Goal: Check status: Check status

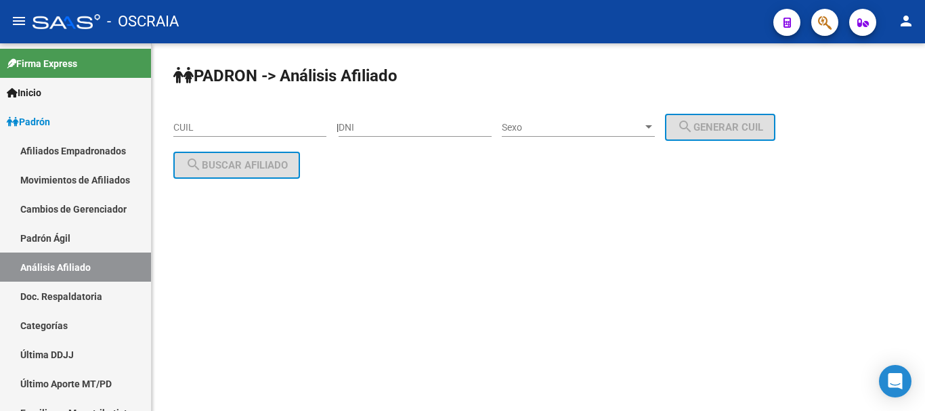
click at [203, 130] on input "CUIL" at bounding box center [249, 128] width 153 height 12
paste input "20-25473811-8"
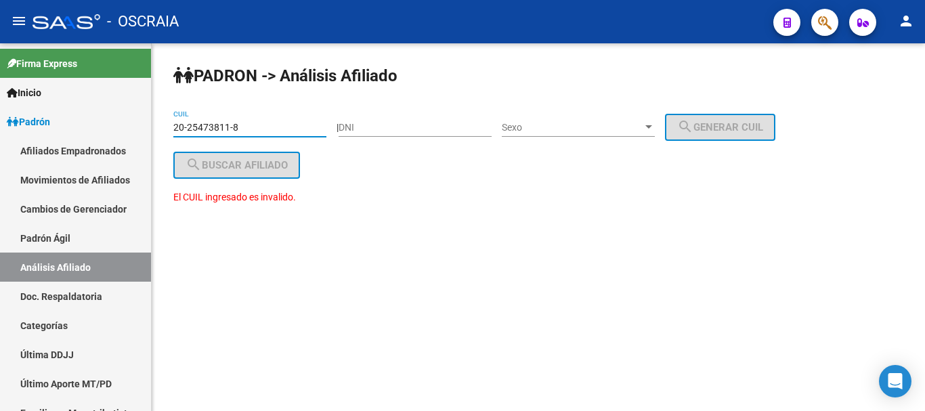
click at [268, 126] on input "20-25473811-8" at bounding box center [249, 128] width 153 height 12
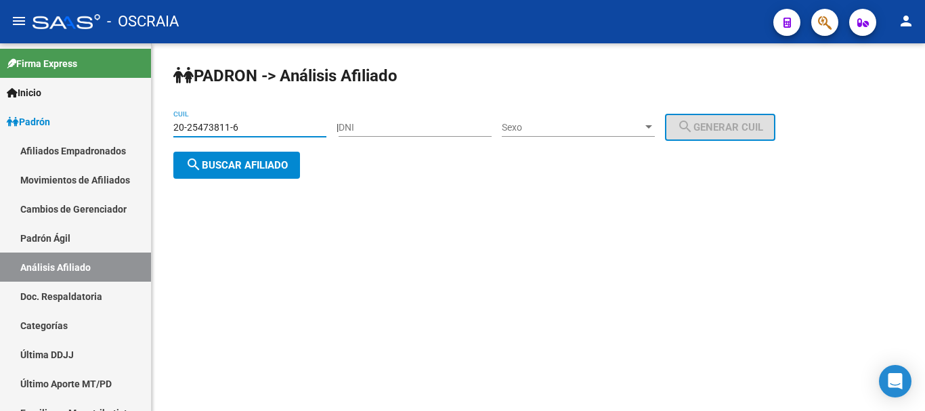
type input "20-25473811-6"
click at [273, 159] on span "search Buscar afiliado" at bounding box center [237, 165] width 102 height 12
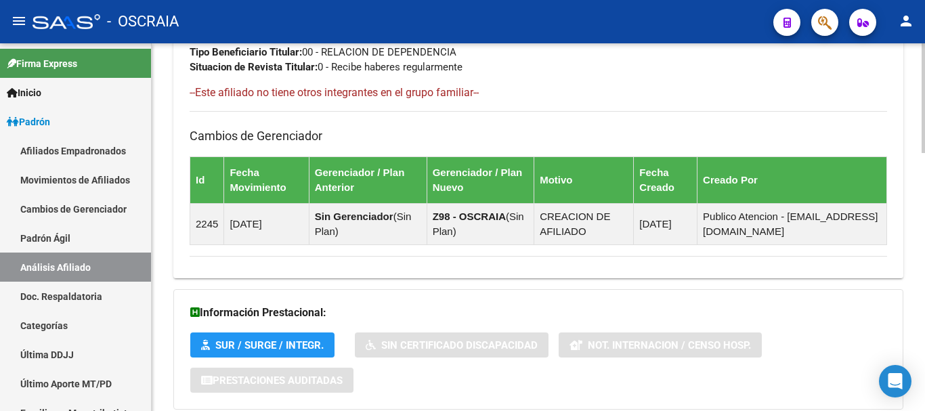
scroll to position [862, 0]
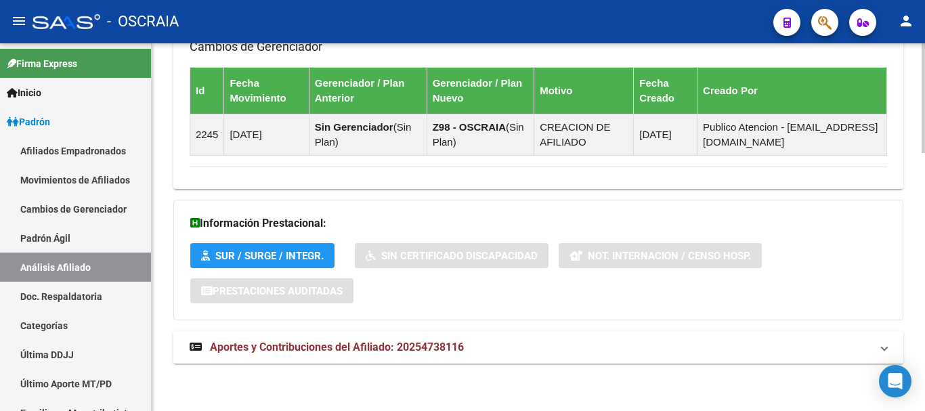
click at [373, 346] on span "Aportes y Contribuciones del Afiliado: 20254738116" at bounding box center [337, 347] width 254 height 13
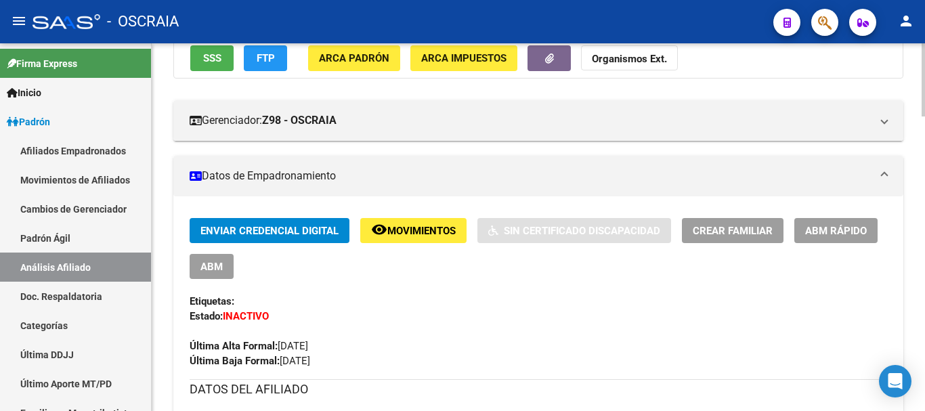
scroll to position [203, 0]
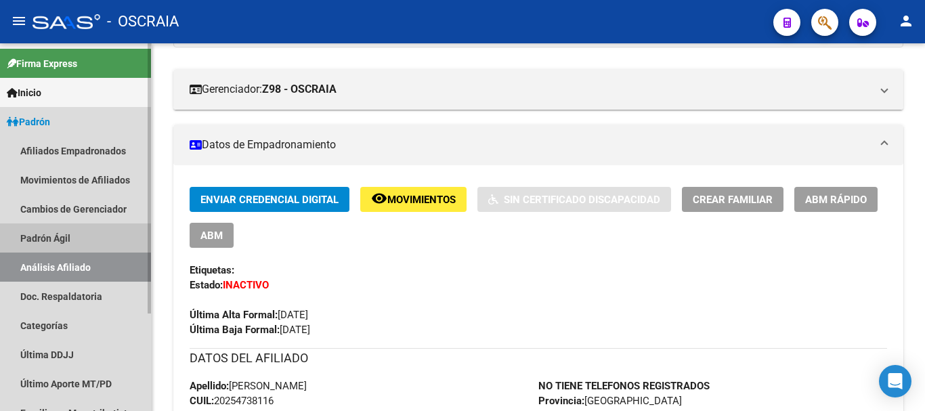
click at [41, 236] on link "Padrón Ágil" at bounding box center [75, 238] width 151 height 29
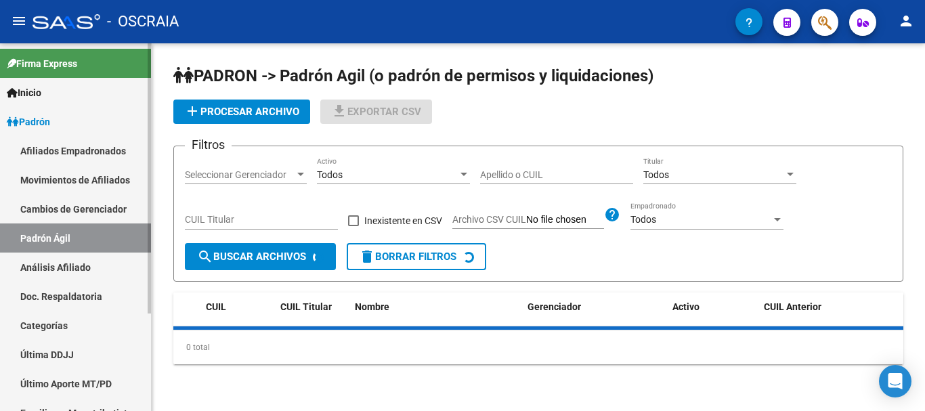
click at [41, 265] on link "Análisis Afiliado" at bounding box center [75, 267] width 151 height 29
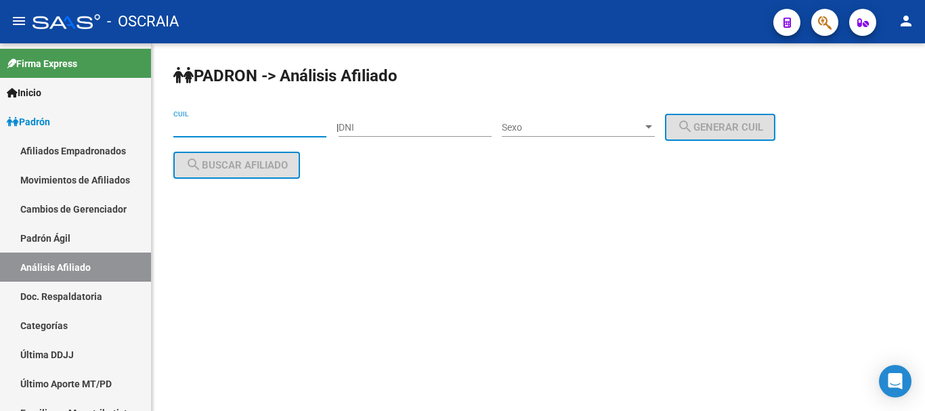
click at [221, 129] on input "CUIL" at bounding box center [249, 128] width 153 height 12
paste input "20-29975965-3"
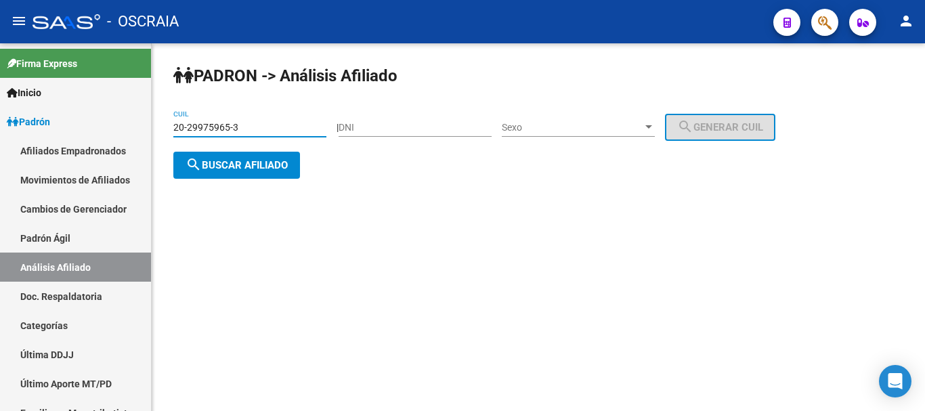
type input "20-29975965-3"
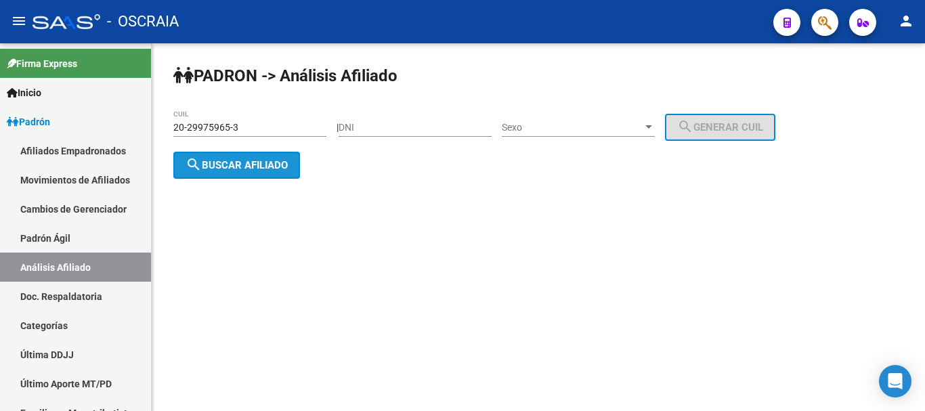
click at [261, 163] on span "search Buscar afiliado" at bounding box center [237, 165] width 102 height 12
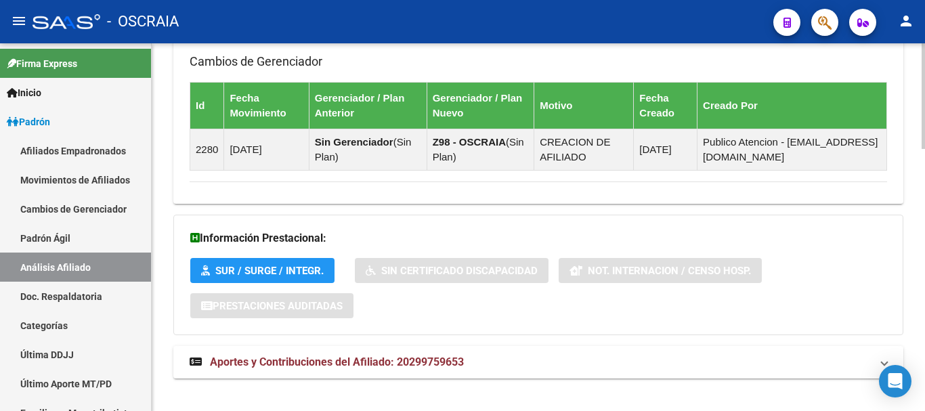
scroll to position [912, 0]
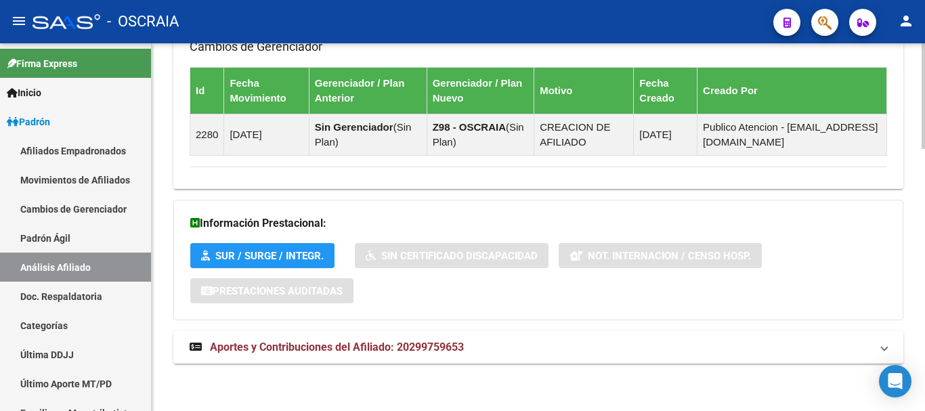
click at [354, 345] on span "Aportes y Contribuciones del Afiliado: 20299759653" at bounding box center [337, 347] width 254 height 13
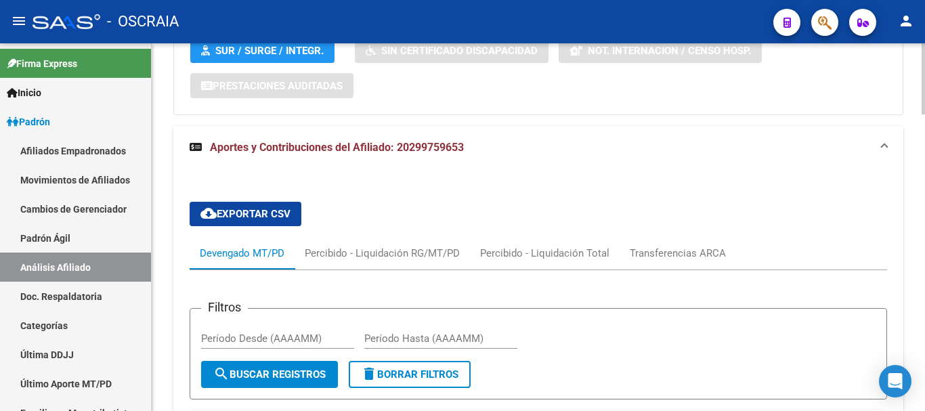
scroll to position [1116, 0]
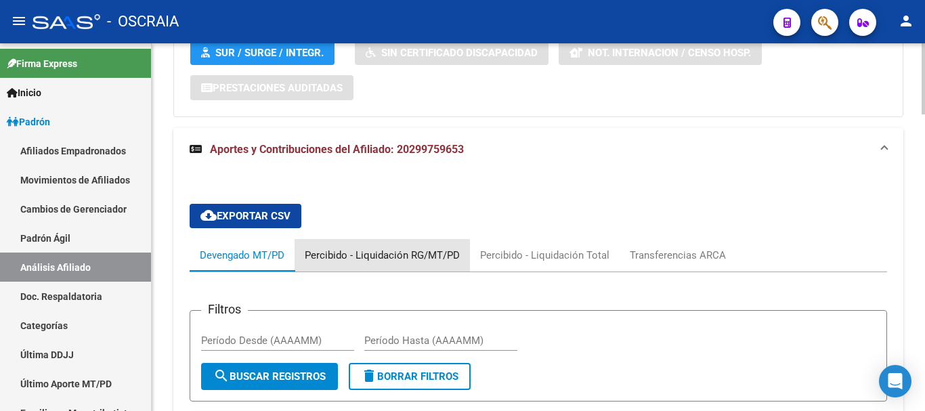
click at [375, 256] on div "Percibido - Liquidación RG/MT/PD" at bounding box center [382, 255] width 155 height 15
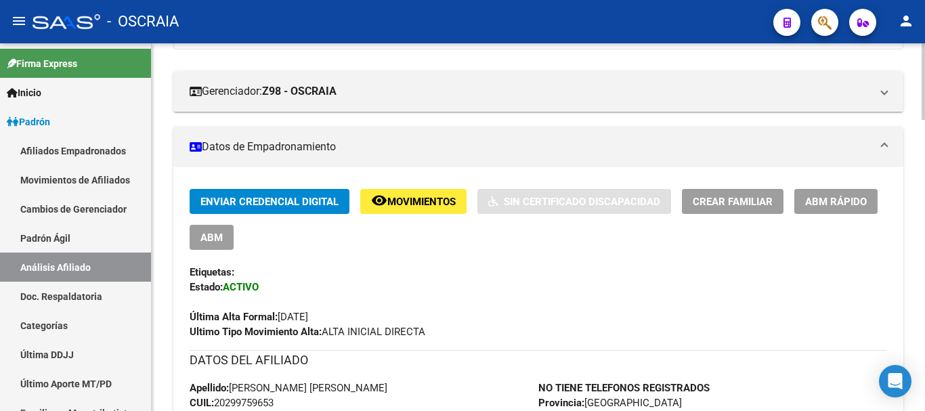
scroll to position [203, 0]
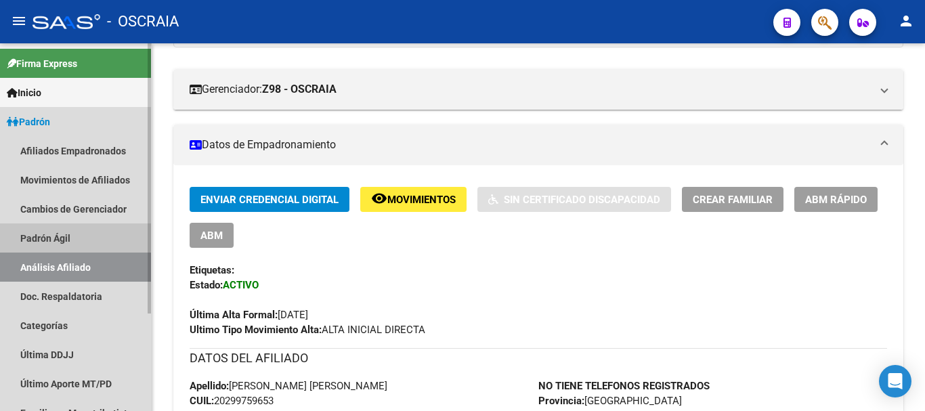
click at [58, 235] on link "Padrón Ágil" at bounding box center [75, 238] width 151 height 29
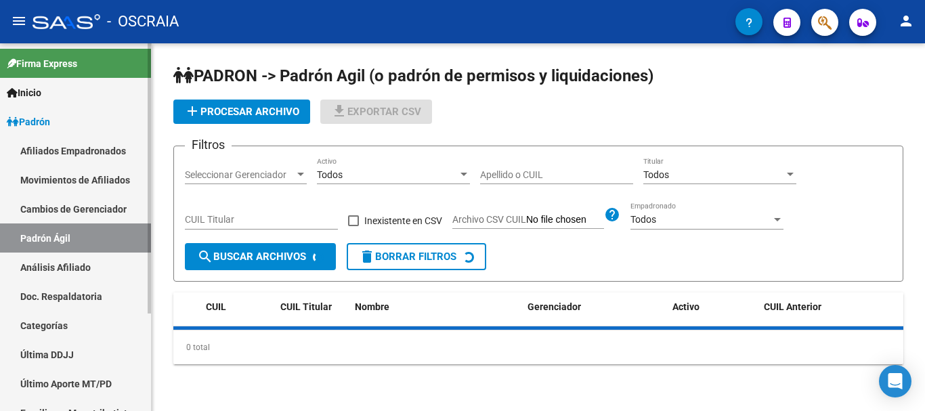
click at [51, 269] on link "Análisis Afiliado" at bounding box center [75, 267] width 151 height 29
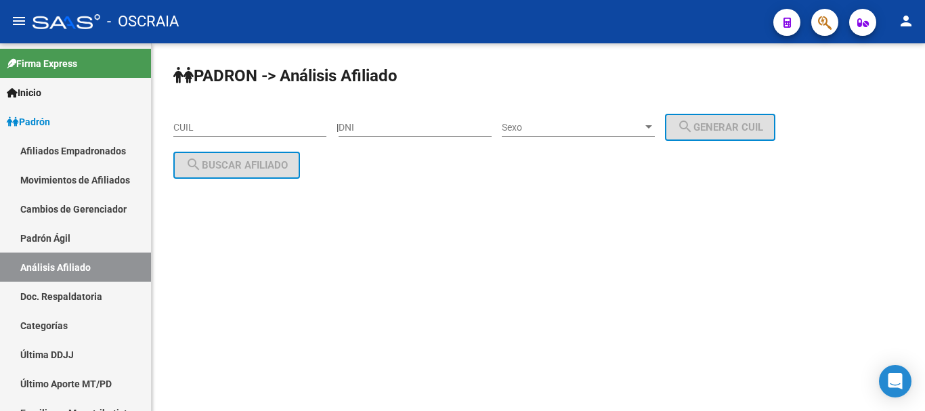
click at [279, 119] on div "CUIL" at bounding box center [249, 123] width 153 height 27
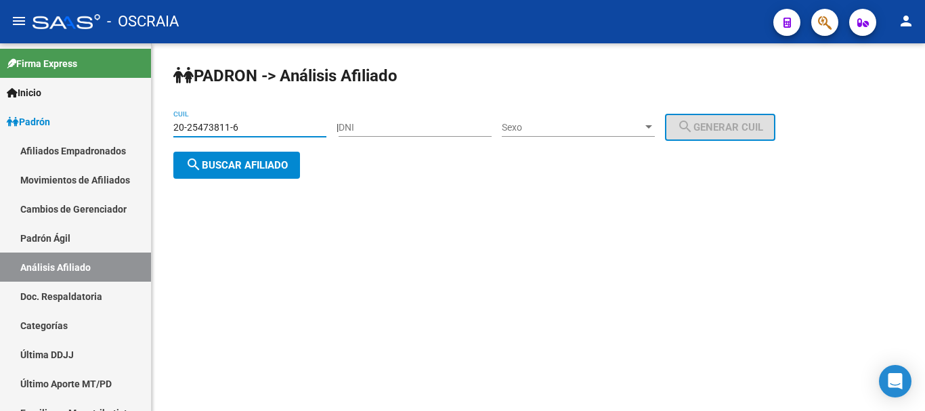
type input "20-25473811-6"
click at [247, 166] on span "search Buscar afiliado" at bounding box center [237, 165] width 102 height 12
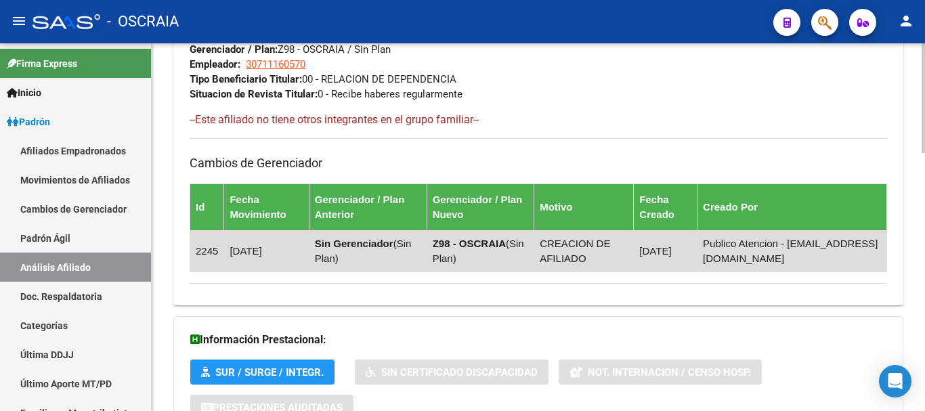
scroll to position [862, 0]
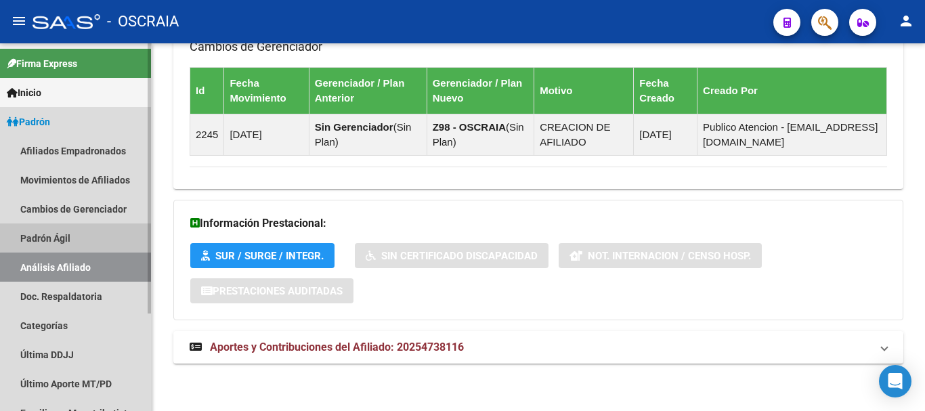
click at [77, 235] on link "Padrón Ágil" at bounding box center [75, 238] width 151 height 29
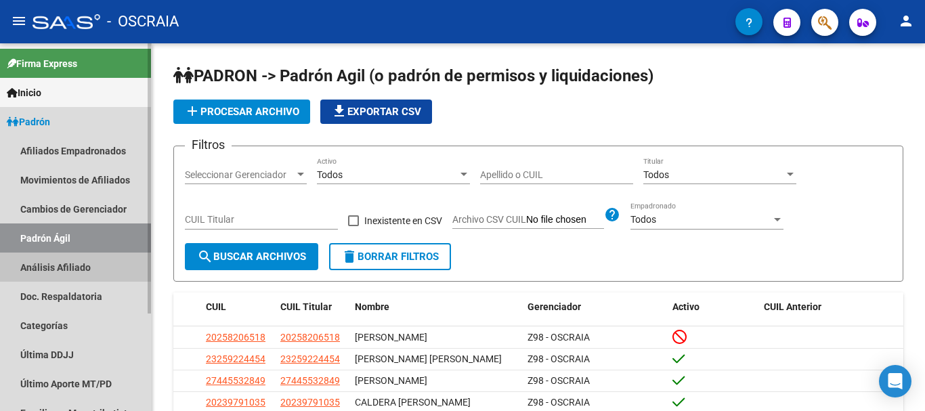
click at [71, 268] on link "Análisis Afiliado" at bounding box center [75, 267] width 151 height 29
